Goal: Task Accomplishment & Management: Complete application form

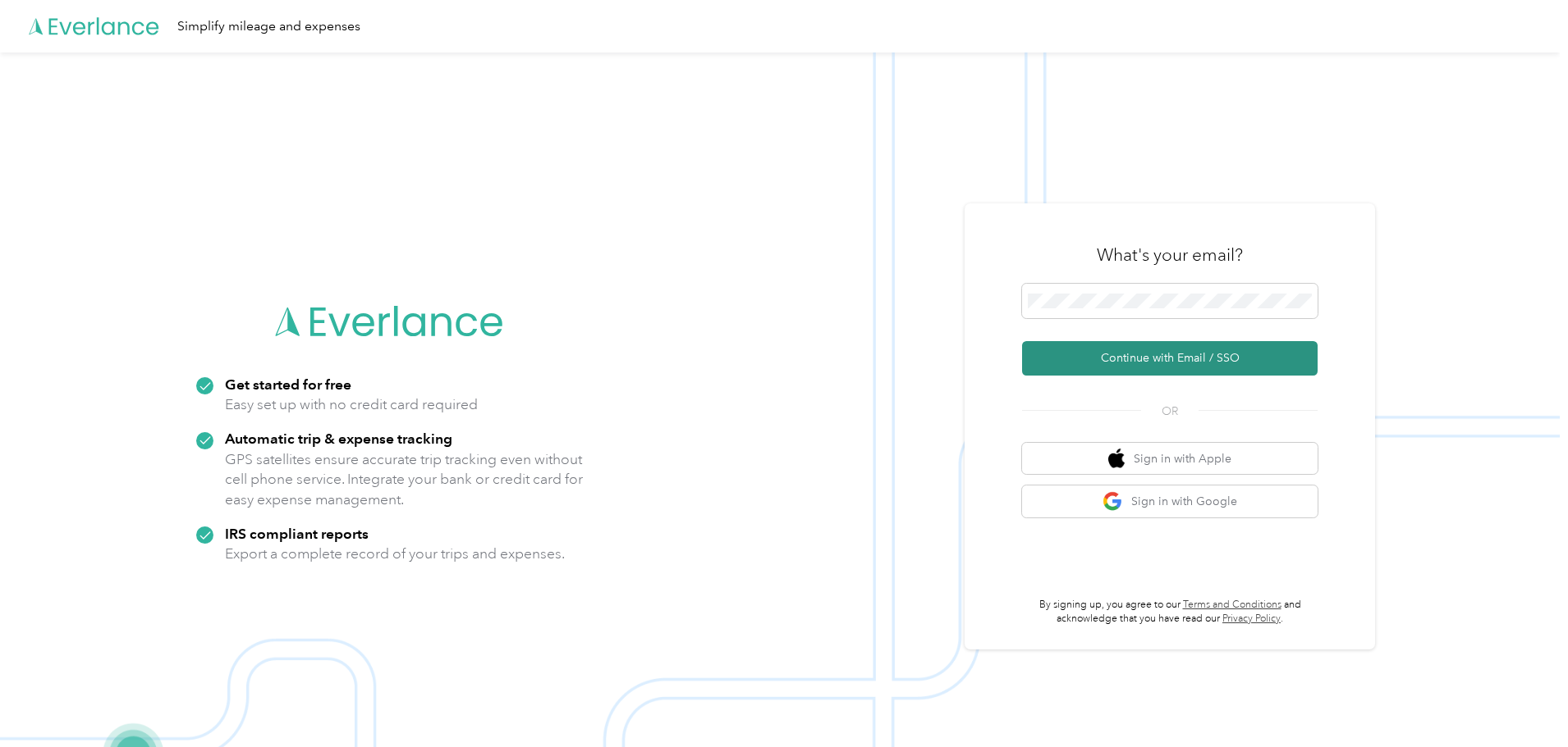
click at [1137, 355] on button "Continue with Email / SSO" at bounding box center [1169, 358] width 295 height 35
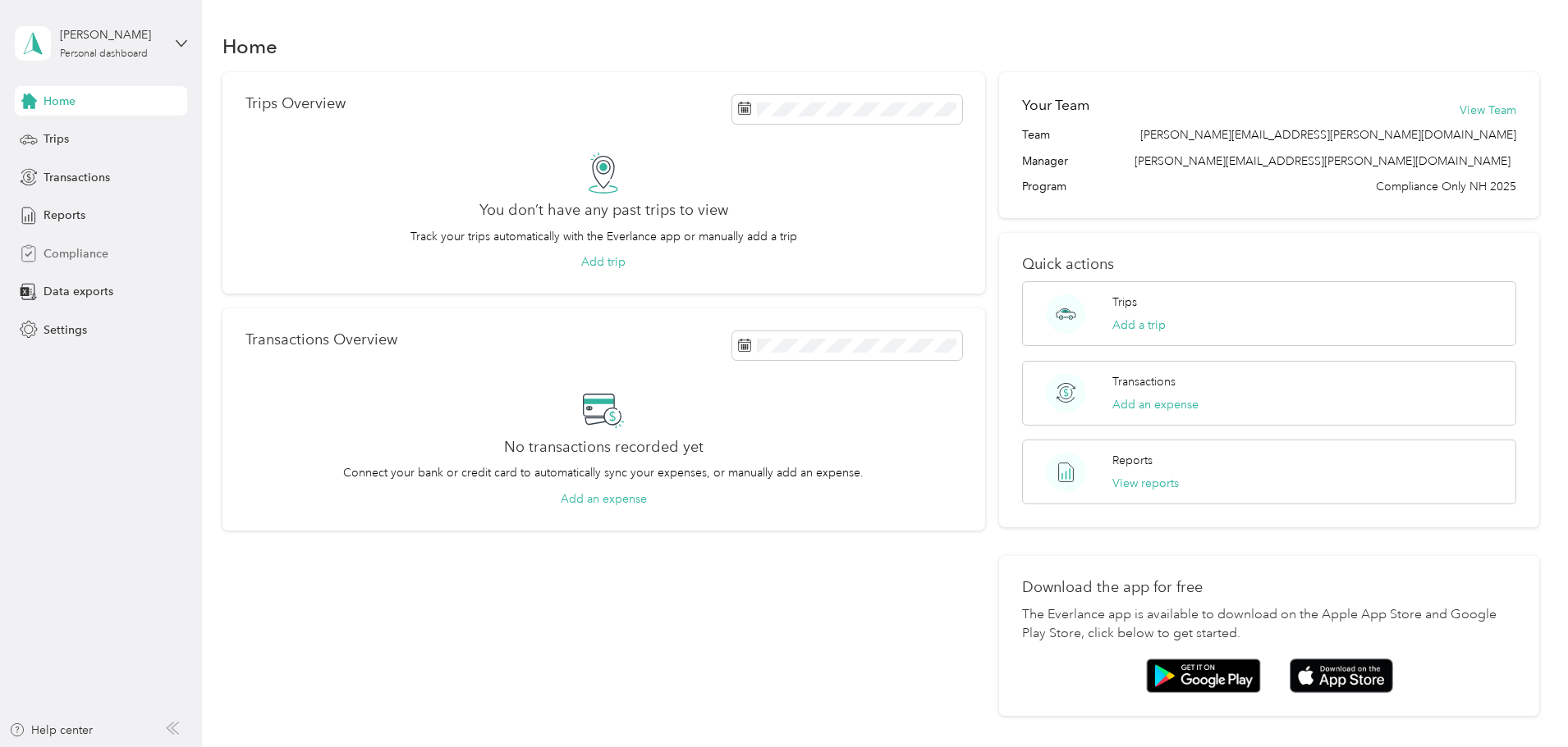
click at [100, 262] on span "Compliance" at bounding box center [76, 254] width 65 height 17
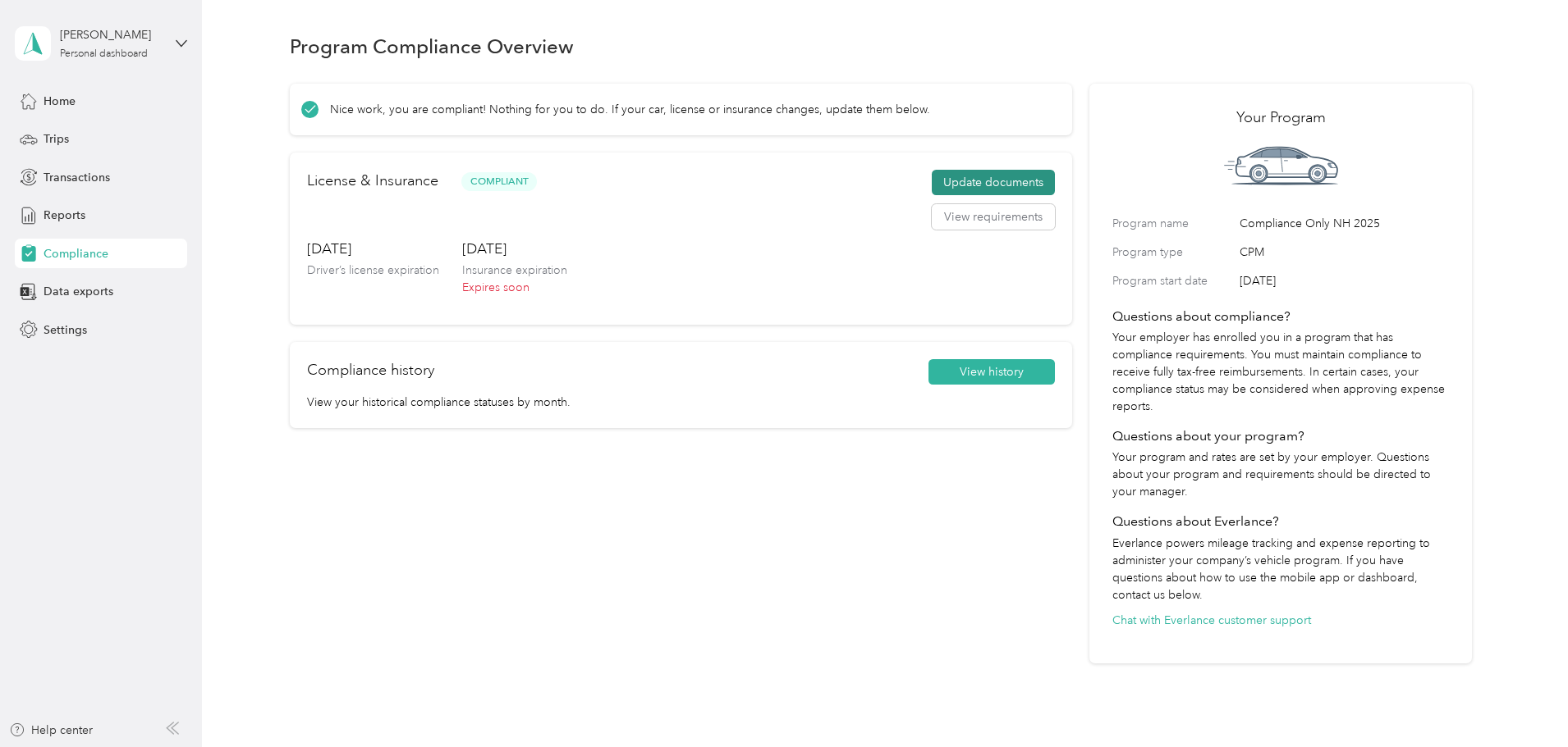
click at [962, 196] on button "Update documents" at bounding box center [993, 183] width 123 height 26
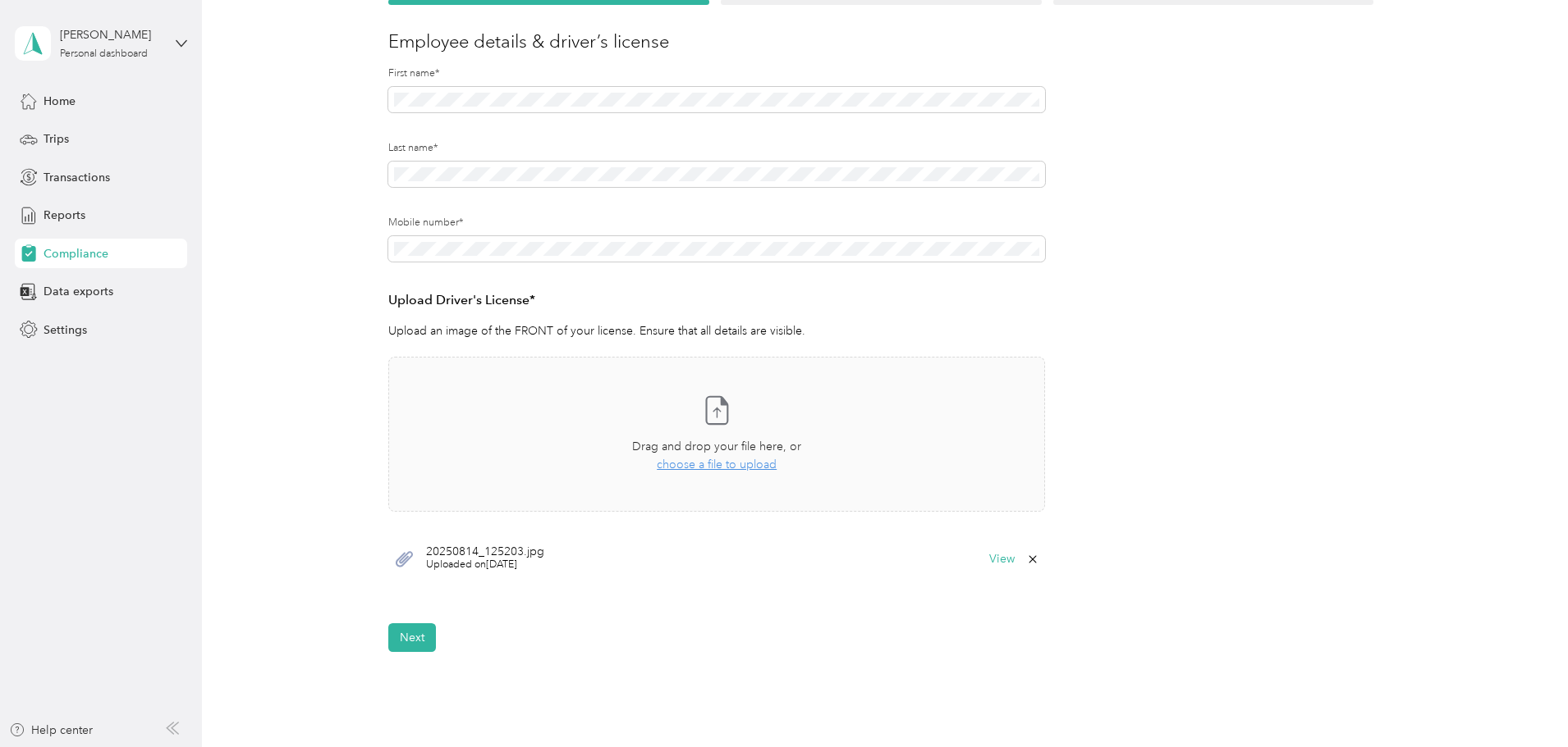
scroll to position [205, 0]
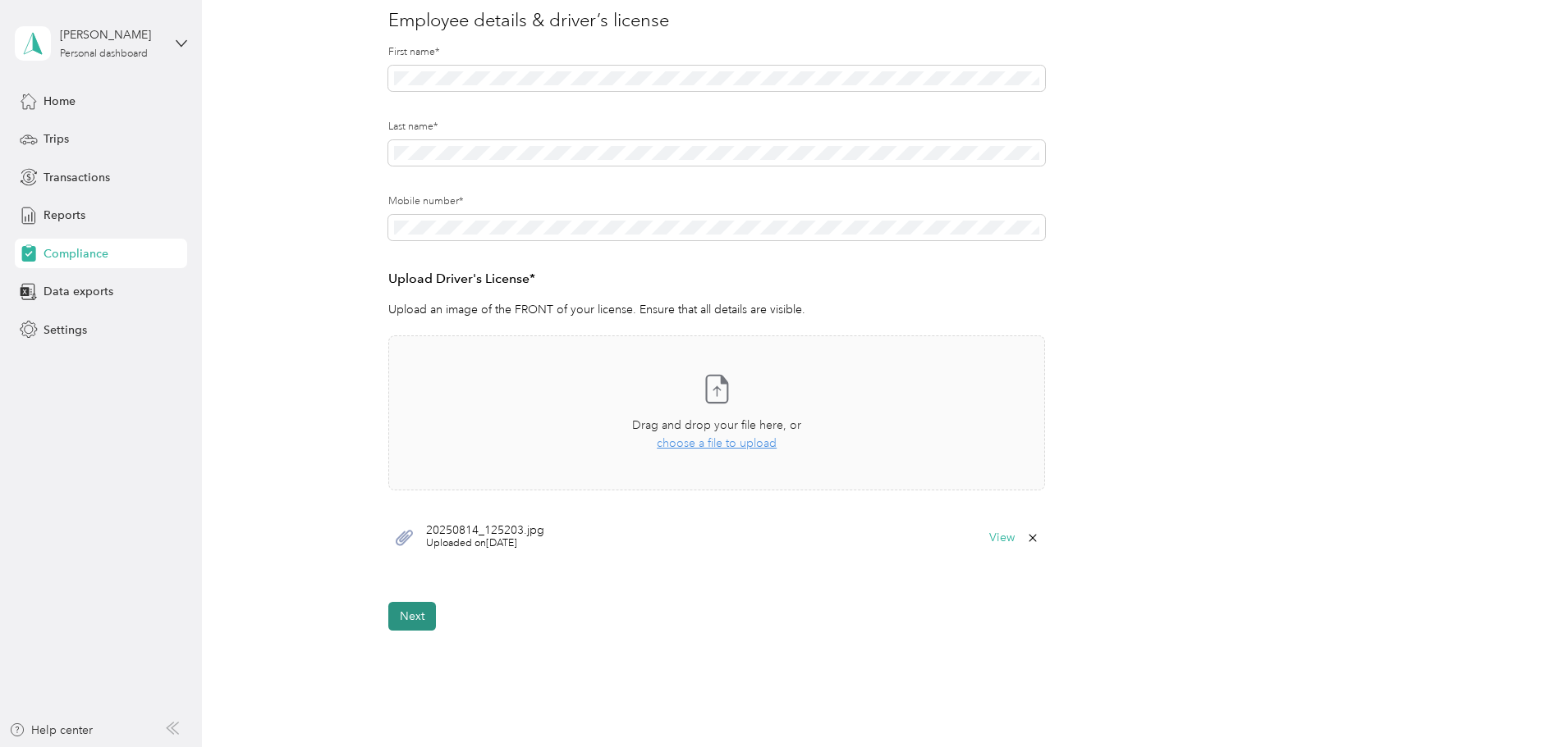
click at [411, 614] on button "Next" at bounding box center [412, 616] width 48 height 29
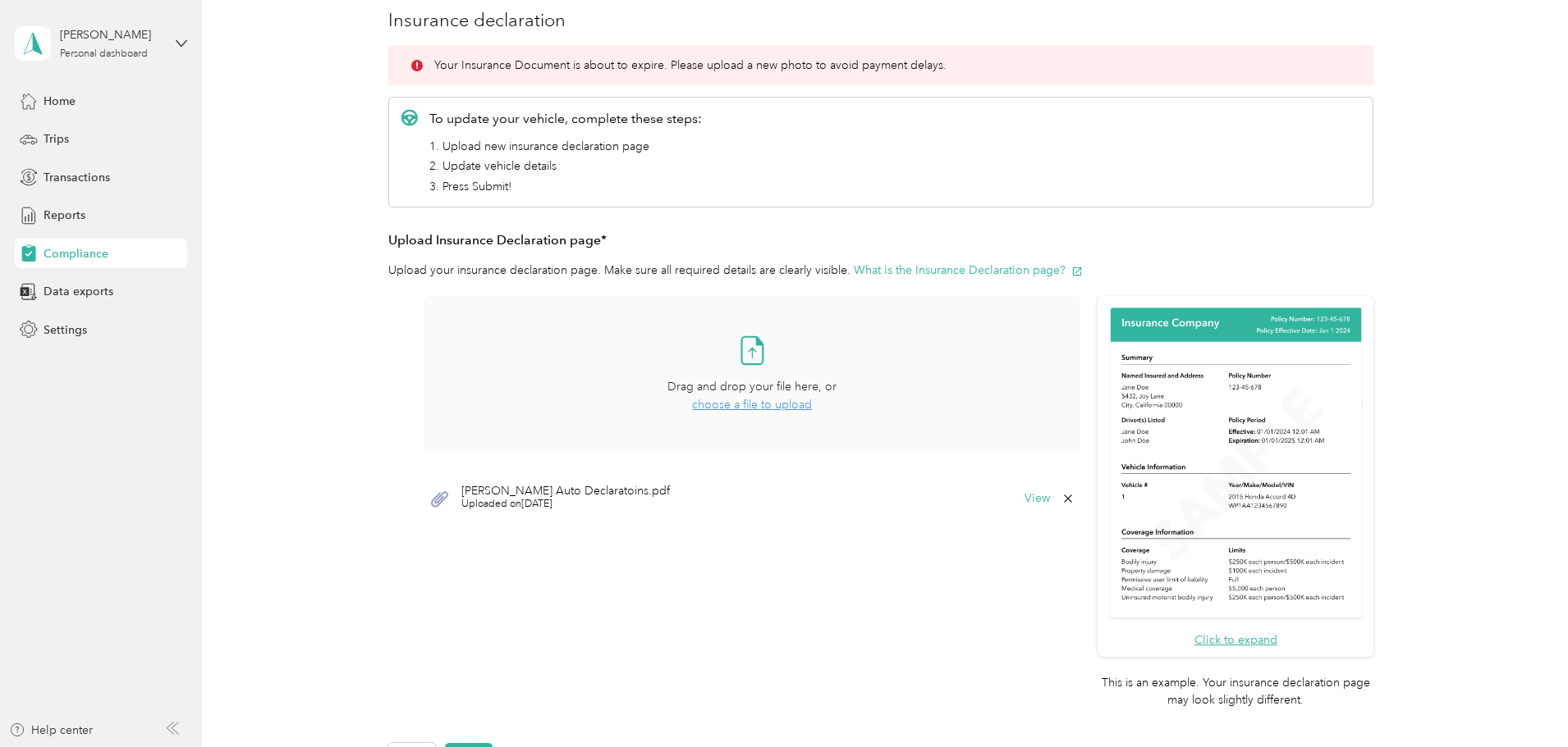
click at [737, 403] on span "choose a file to upload" at bounding box center [751, 405] width 119 height 14
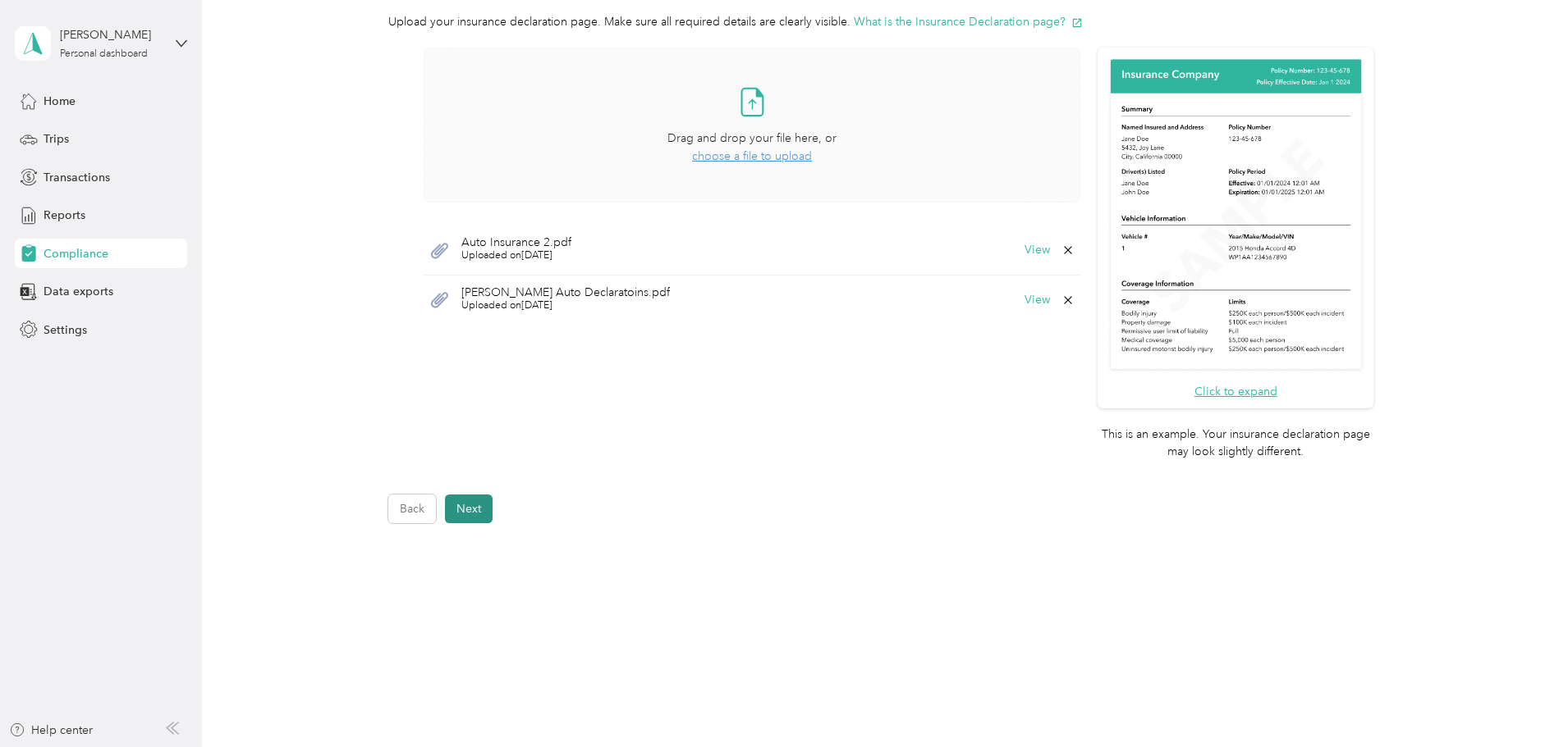
click at [455, 503] on button "Next" at bounding box center [469, 508] width 48 height 29
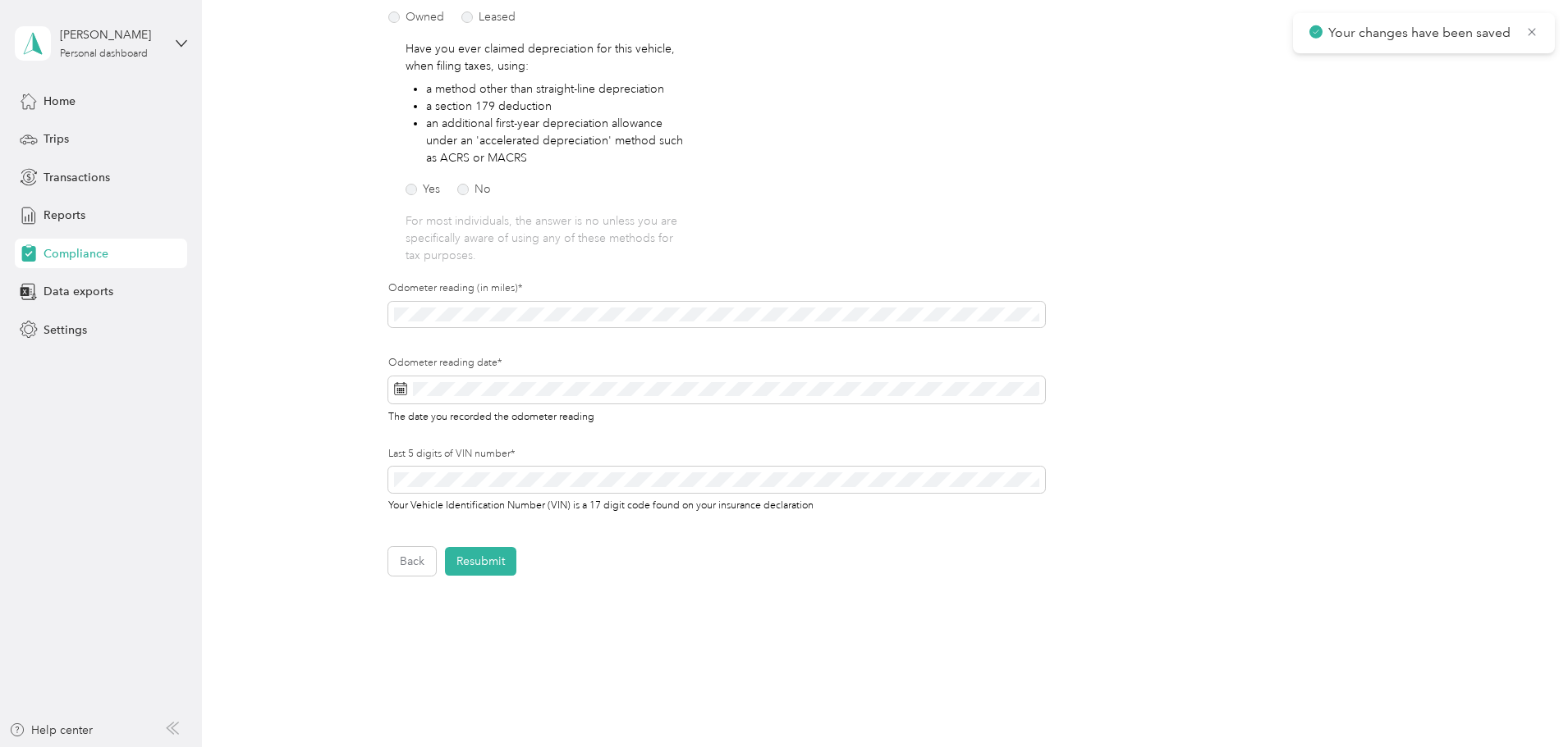
scroll to position [335, 0]
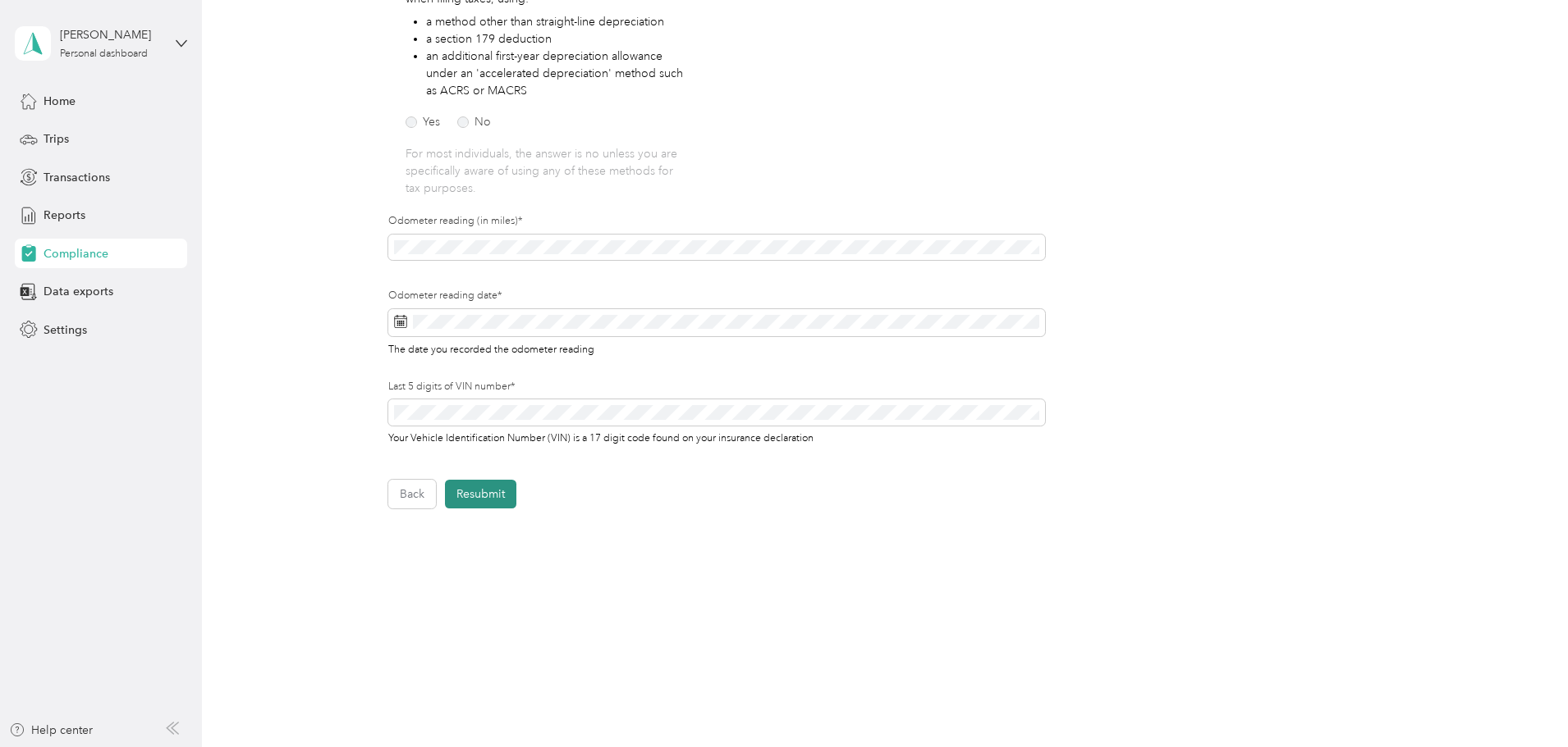
click at [487, 492] on button "Resubmit" at bounding box center [481, 494] width 72 height 29
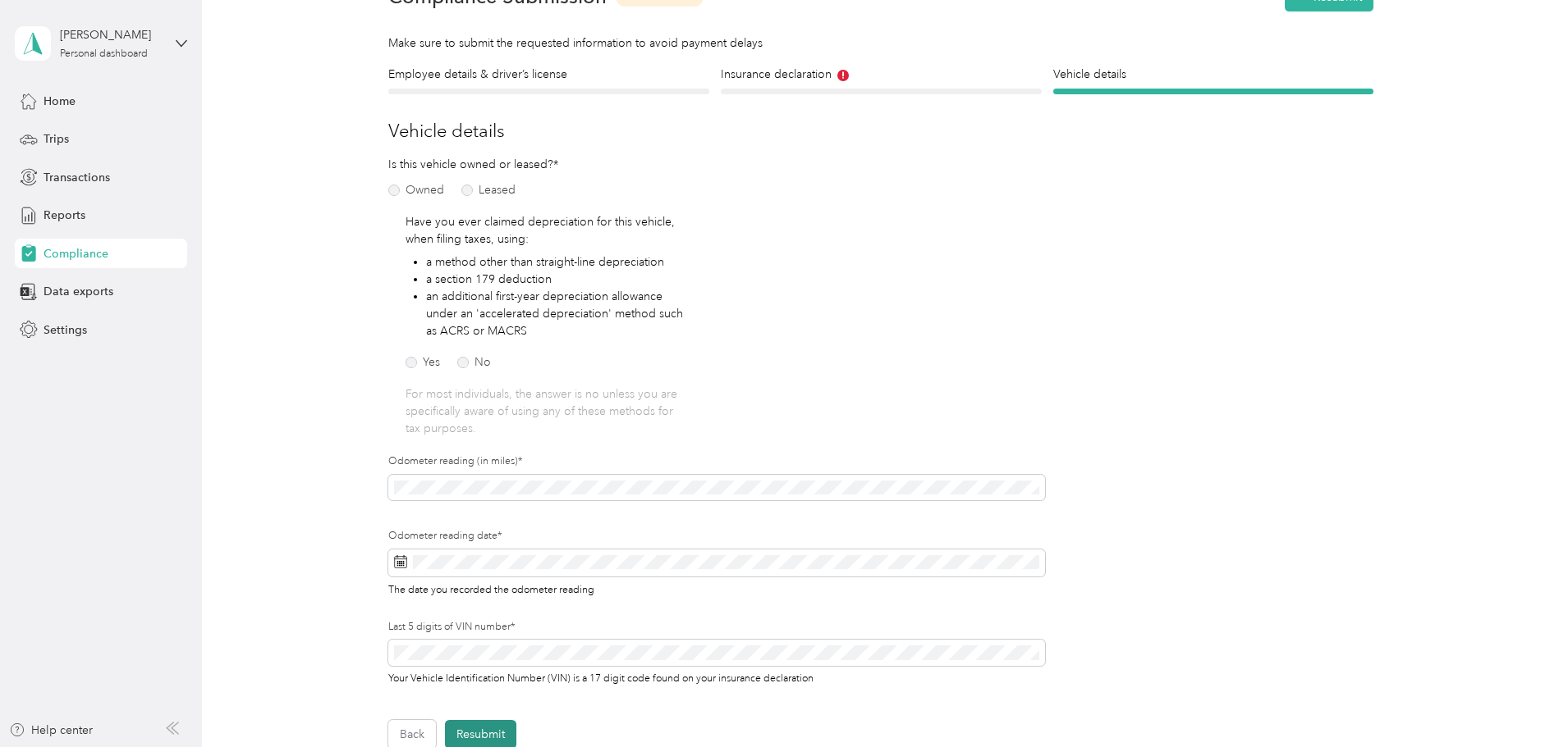
scroll to position [21, 0]
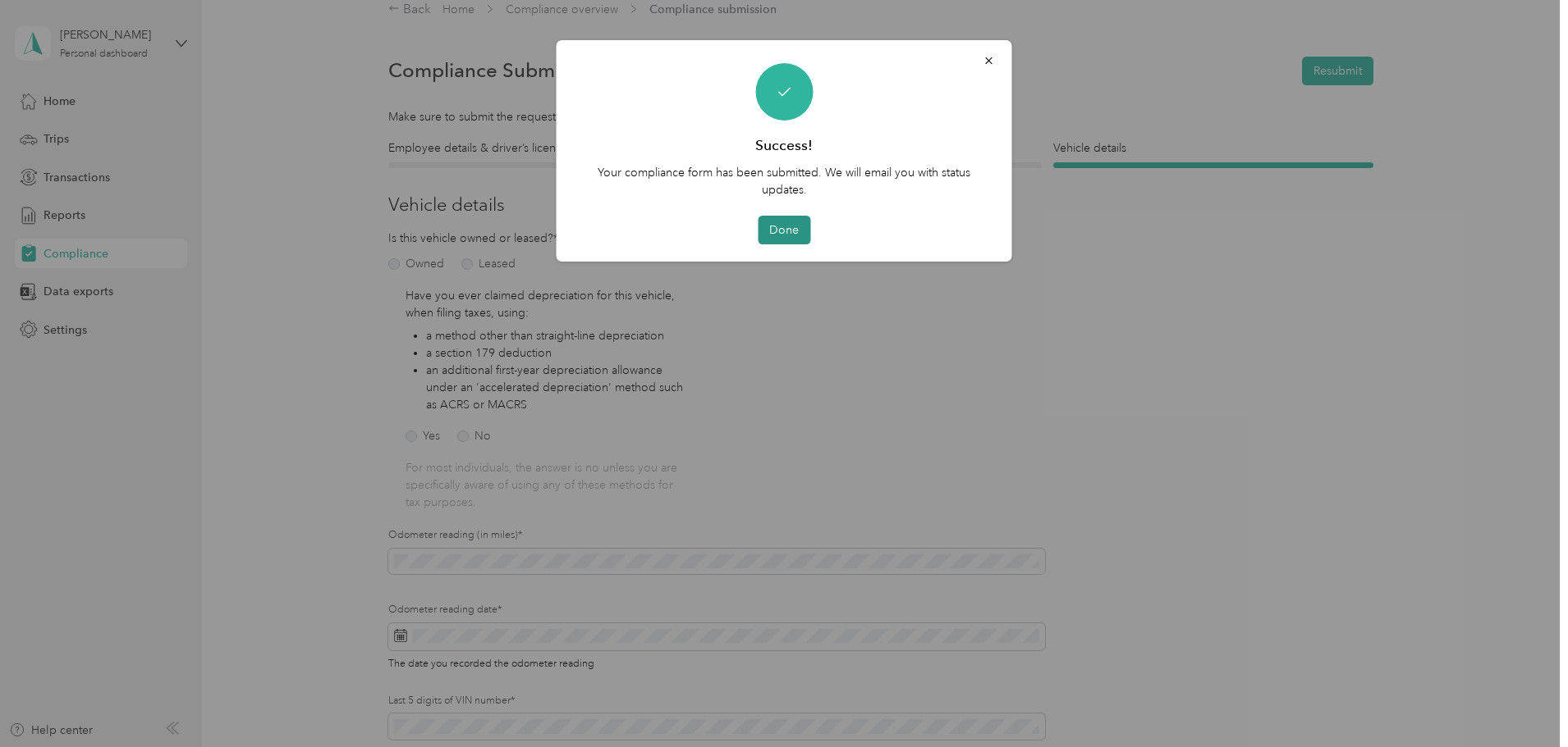
click at [785, 229] on button "Done" at bounding box center [783, 230] width 53 height 29
